Goal: Transaction & Acquisition: Purchase product/service

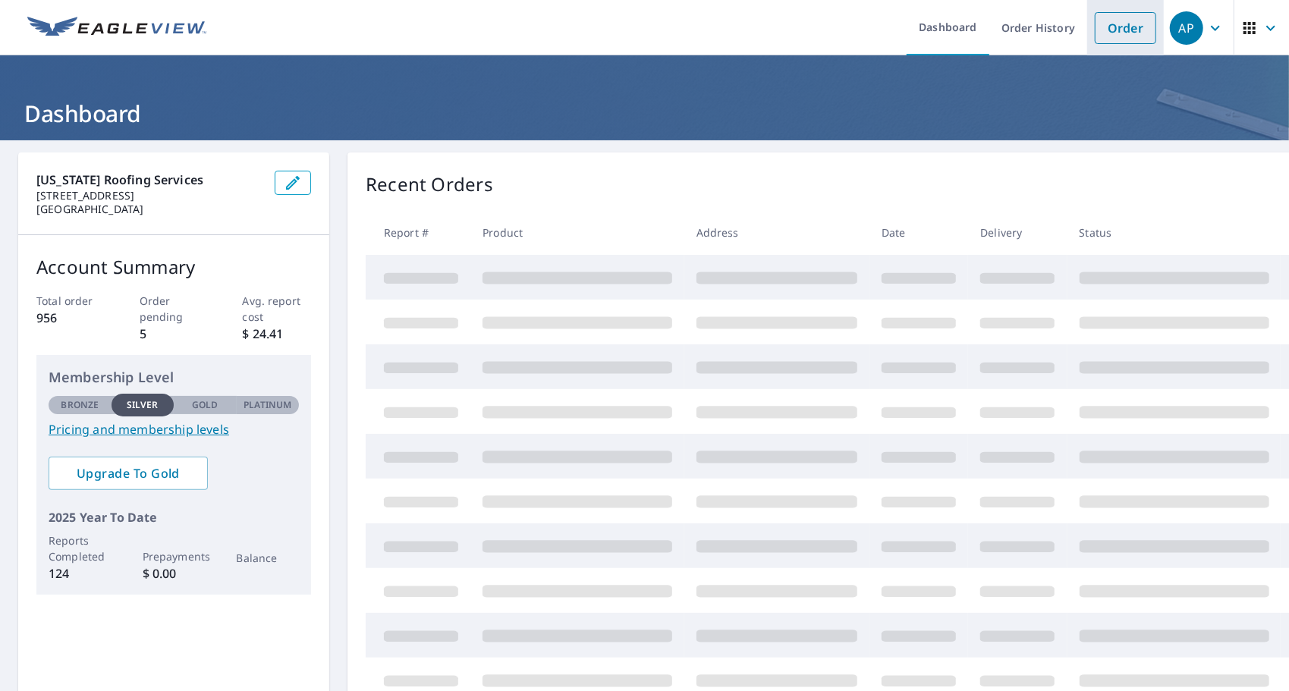
click at [1120, 21] on link "Order" at bounding box center [1125, 28] width 61 height 32
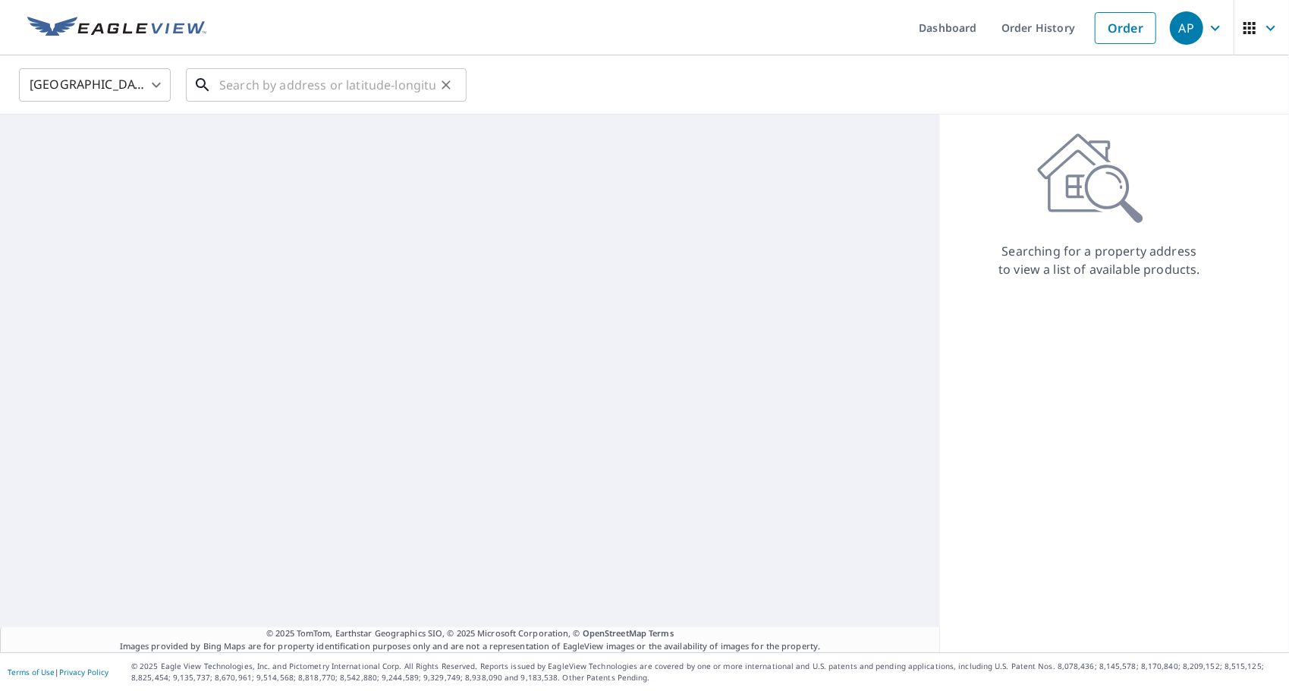
click at [332, 93] on input "text" at bounding box center [327, 85] width 216 height 42
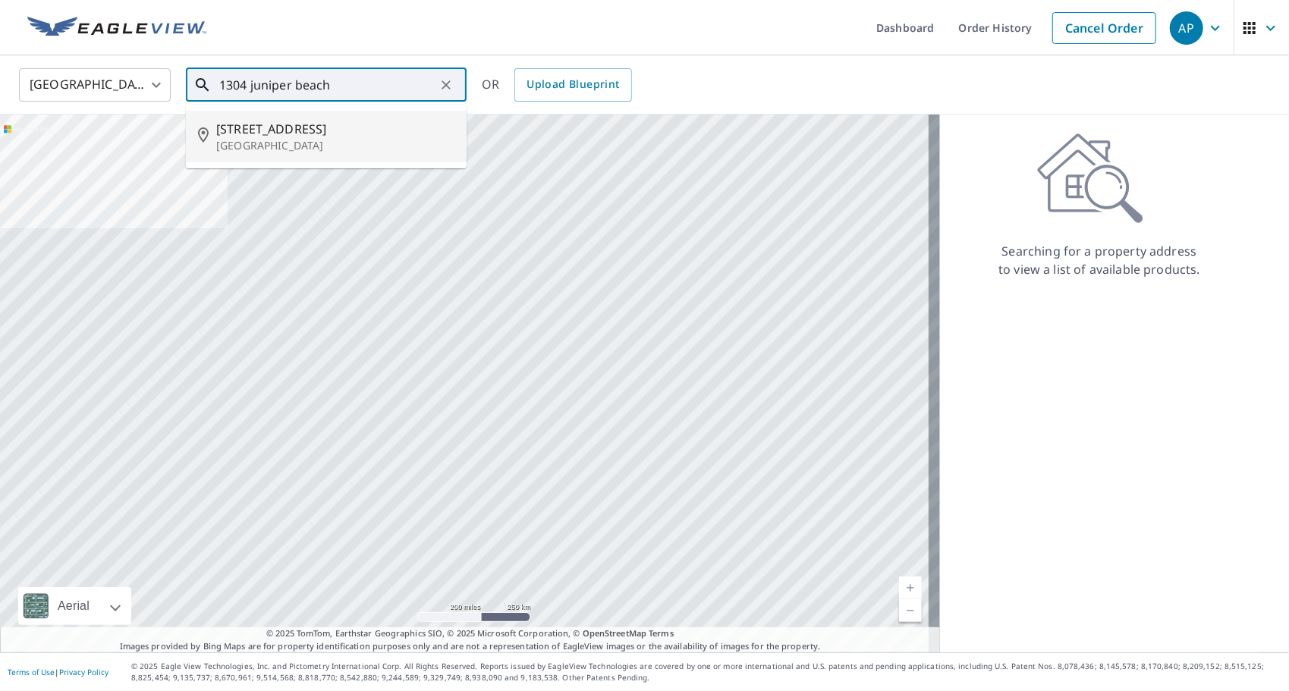
click at [294, 143] on p "[GEOGRAPHIC_DATA]" at bounding box center [335, 145] width 238 height 15
type input "[STREET_ADDRESS][PERSON_NAME]"
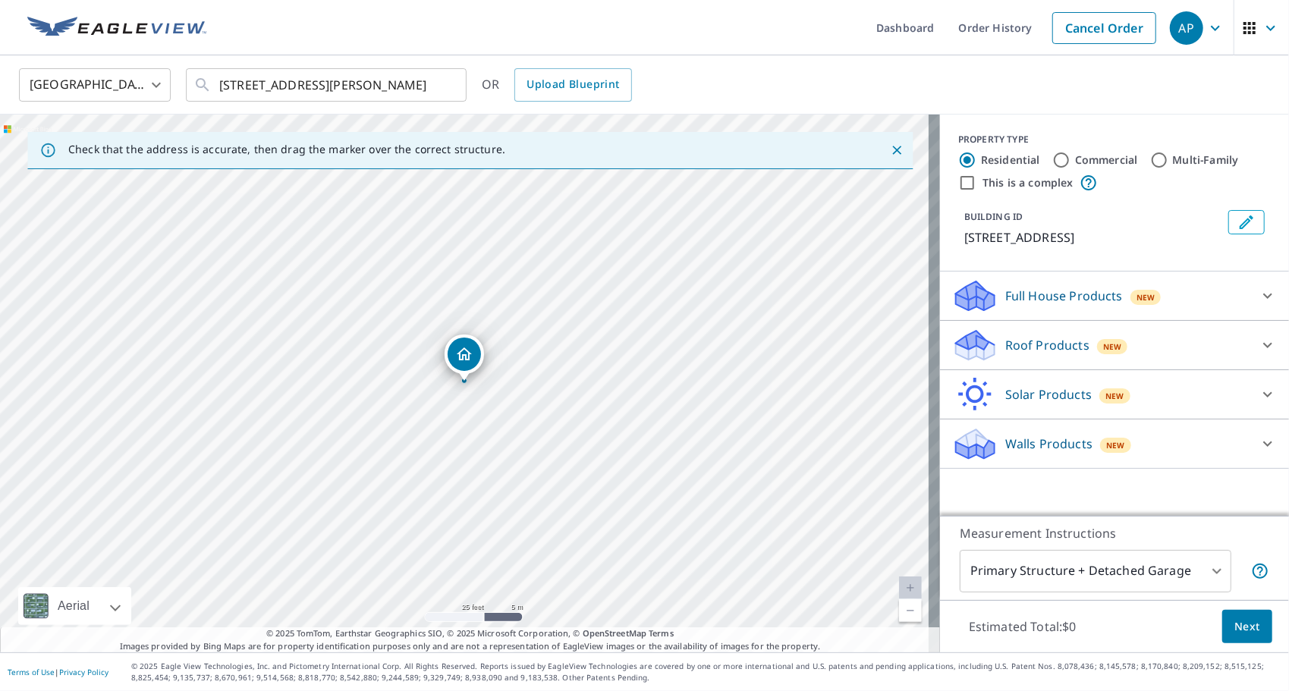
drag, startPoint x: 416, startPoint y: 434, endPoint x: 497, endPoint y: 394, distance: 90.2
drag, startPoint x: 564, startPoint y: 354, endPoint x: 694, endPoint y: 429, distance: 149.9
click at [1044, 354] on p "Roof Products" at bounding box center [1047, 345] width 84 height 18
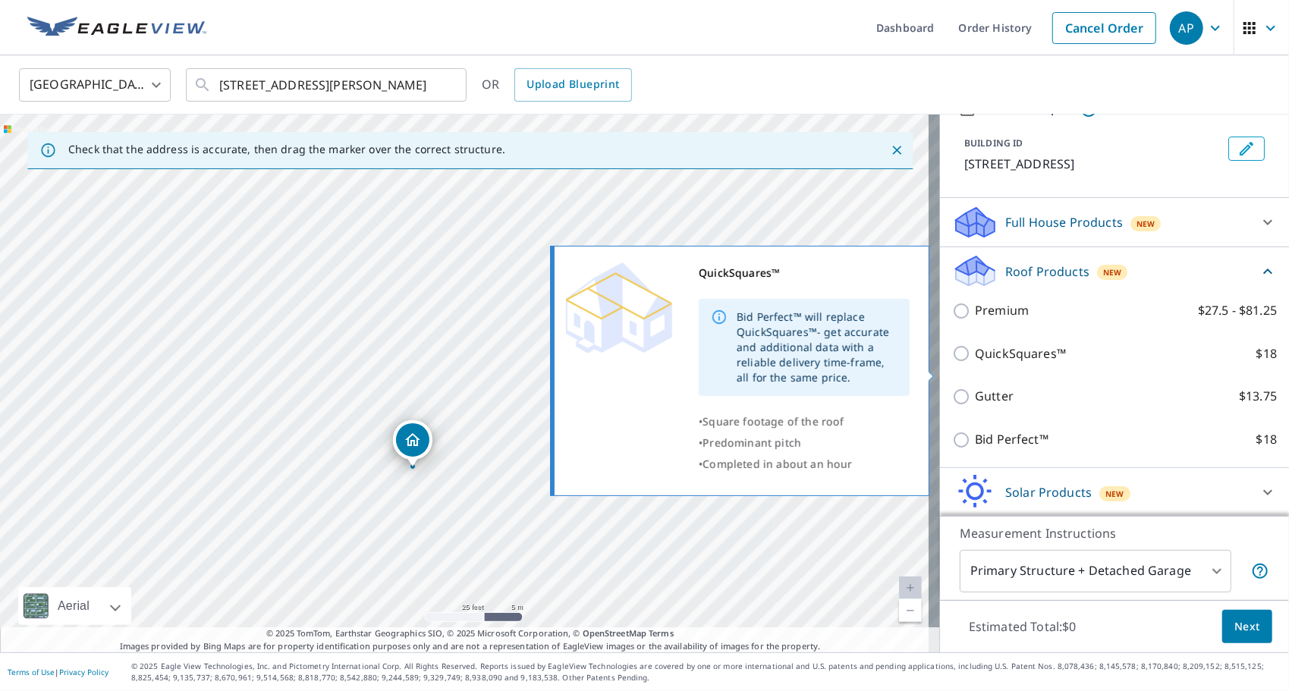
scroll to position [75, 0]
click at [960, 362] on input "QuickSquares™ $18" at bounding box center [963, 353] width 23 height 18
checkbox input "true"
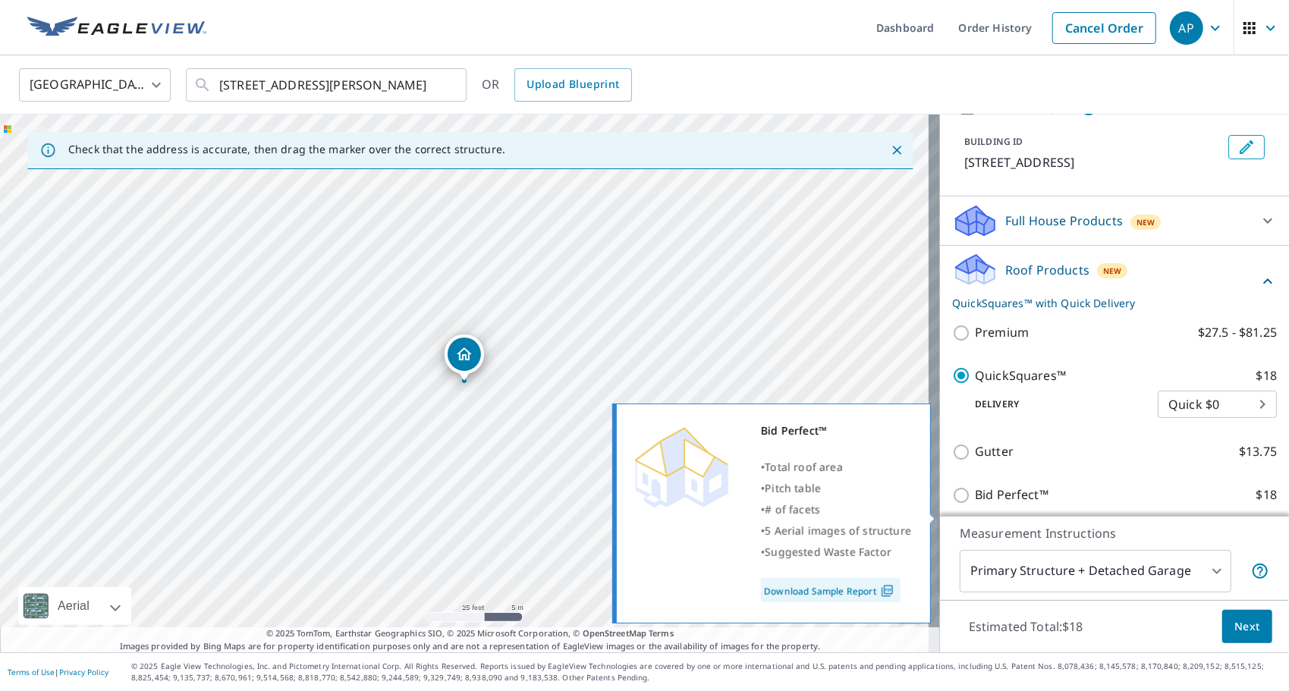
click at [1005, 504] on p "Bid Perfect™" at bounding box center [1012, 495] width 74 height 19
click at [975, 504] on input "Bid Perfect™ $18" at bounding box center [963, 495] width 23 height 18
checkbox input "true"
checkbox input "false"
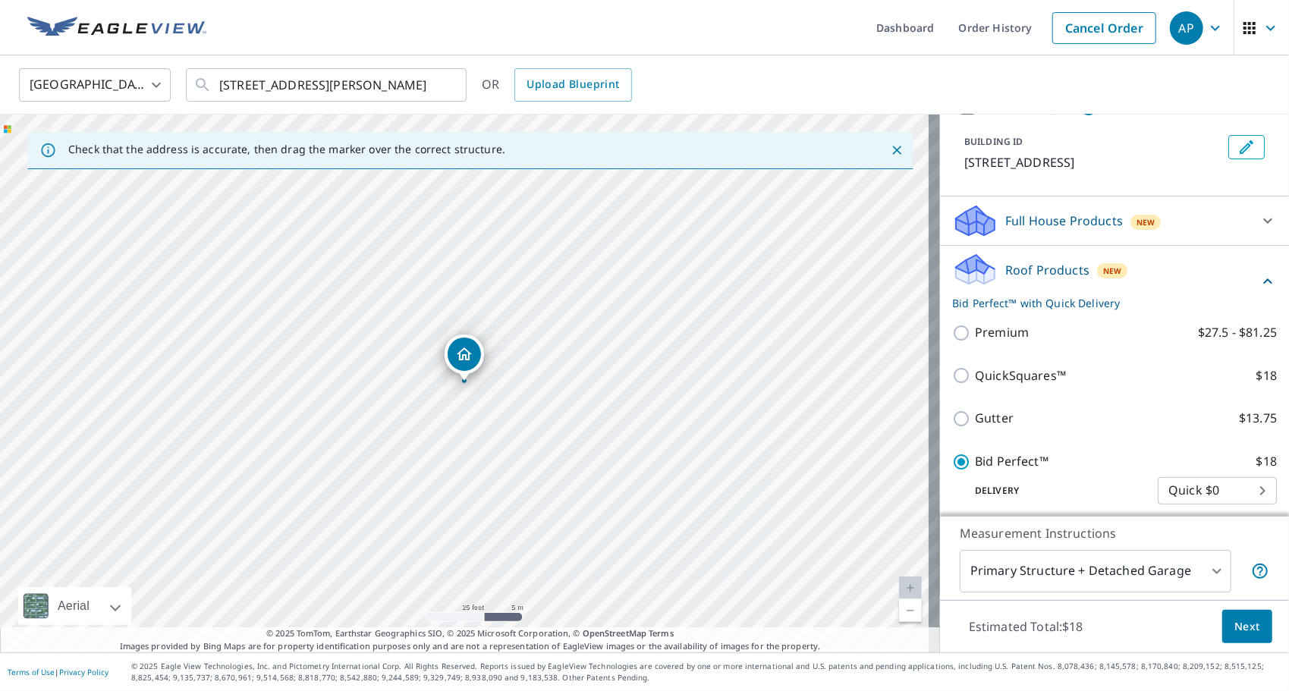
scroll to position [82, 0]
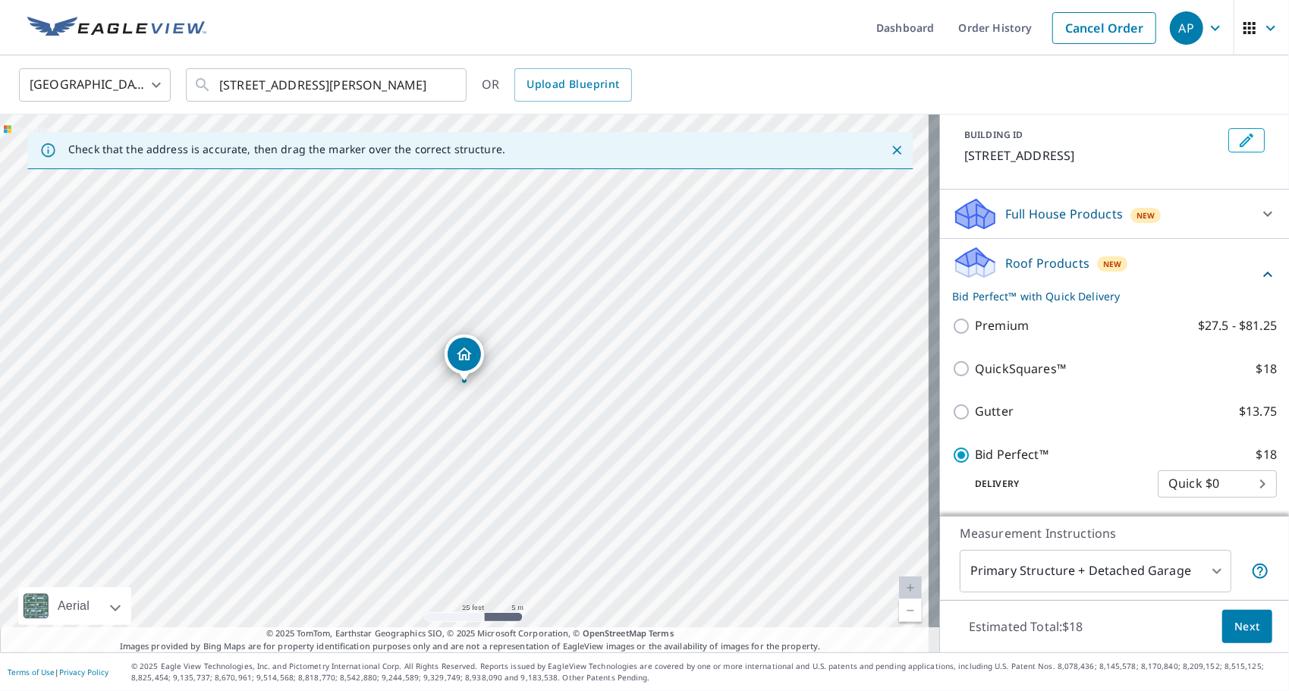
click at [1222, 619] on button "Next" at bounding box center [1247, 627] width 50 height 34
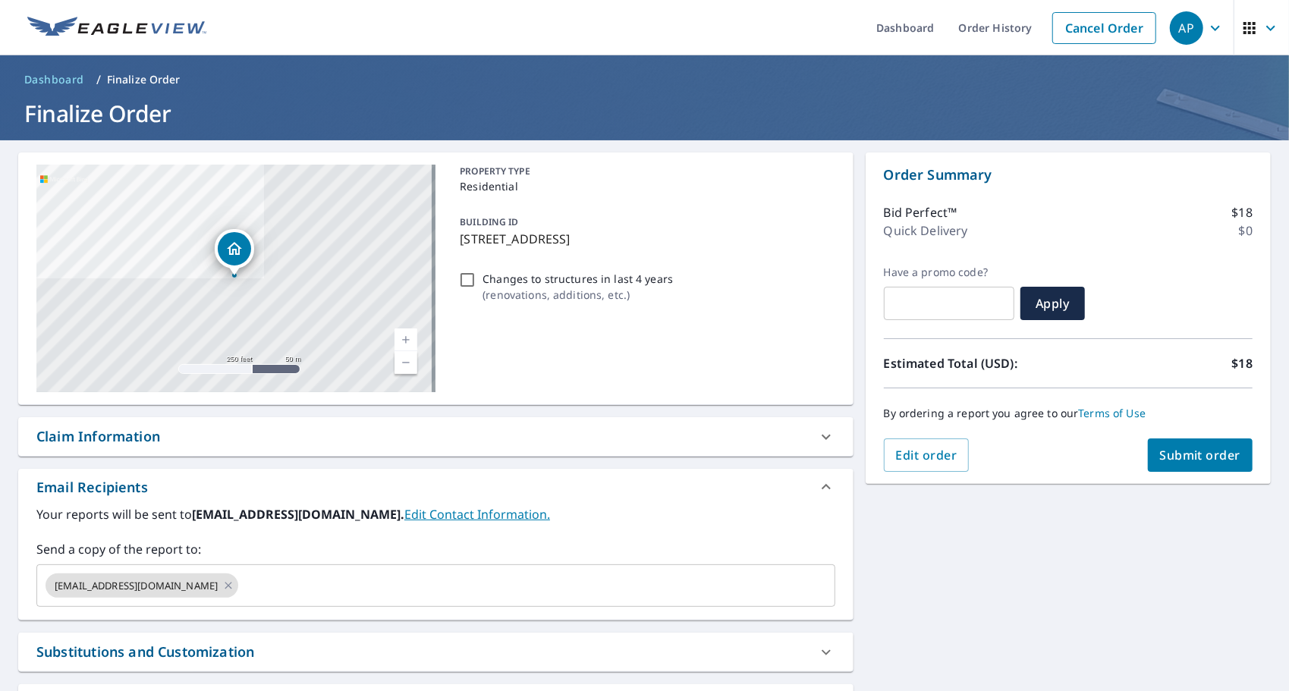
click at [1180, 465] on button "Submit order" at bounding box center [1200, 454] width 105 height 33
